Goal: Find specific page/section: Find specific page/section

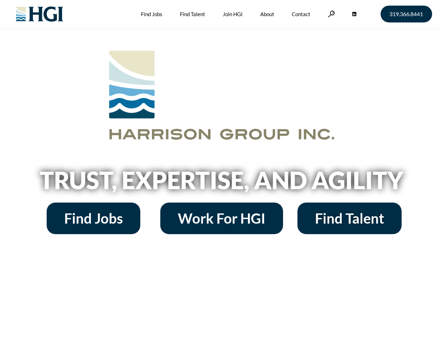
click at [222, 169] on h2 "Trust, Expertise, and Agility" at bounding box center [222, 180] width 400 height 24
click at [331, 14] on link at bounding box center [331, 14] width 7 height 7
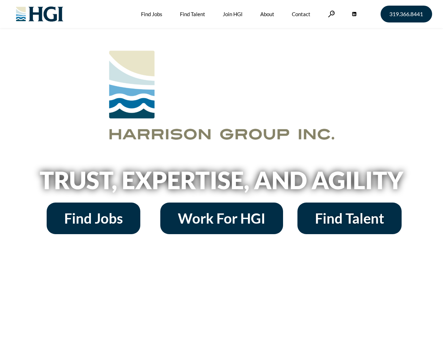
click at [222, 169] on h2 "Trust, Expertise, and Agility" at bounding box center [222, 180] width 400 height 24
click at [331, 14] on link at bounding box center [331, 14] width 7 height 7
click at [222, 183] on h2 "Trust, Expertise, and Agility" at bounding box center [222, 180] width 400 height 24
